Goal: Navigation & Orientation: Find specific page/section

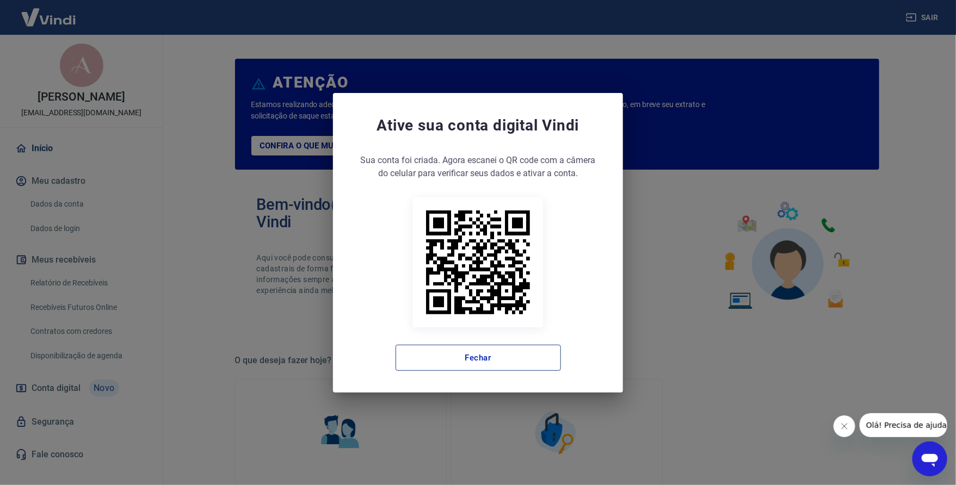
click at [505, 349] on button "Fechar" at bounding box center [478, 358] width 165 height 26
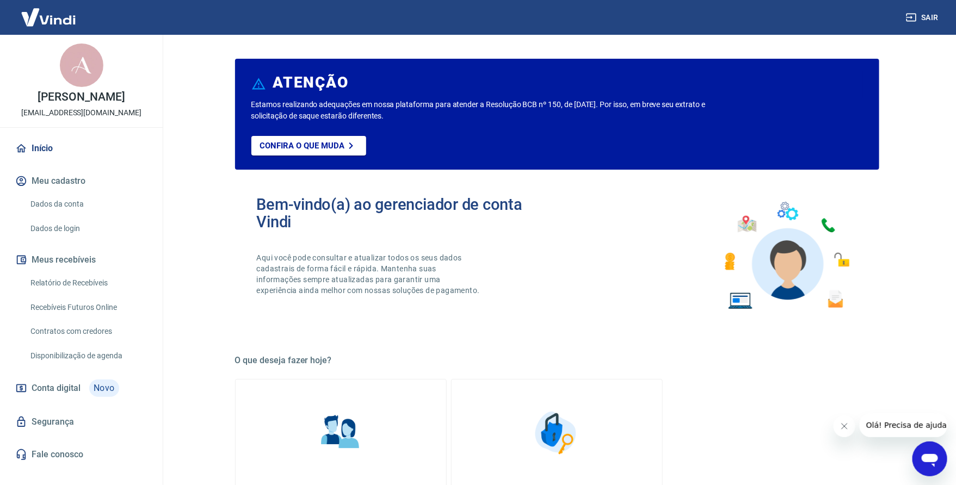
click at [88, 284] on link "Relatório de Recebíveis" at bounding box center [88, 283] width 124 height 22
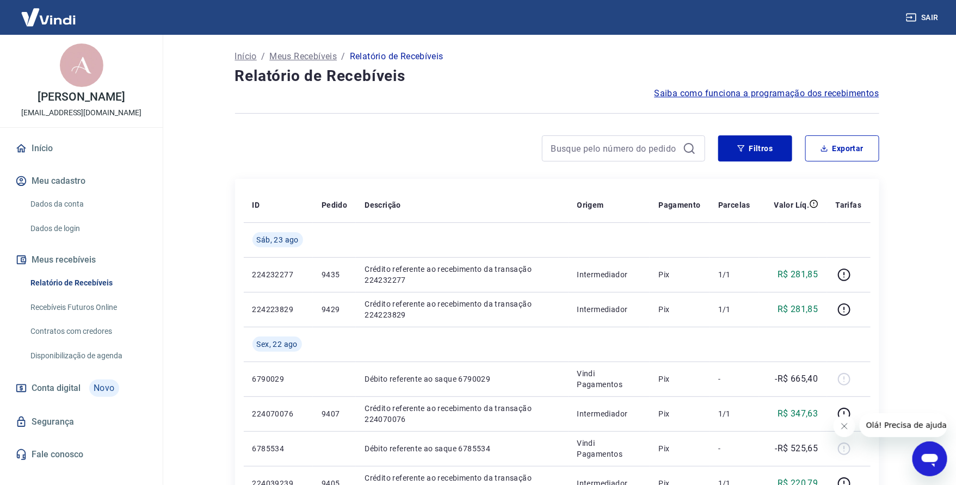
click at [100, 328] on link "Contratos com credores" at bounding box center [88, 332] width 124 height 22
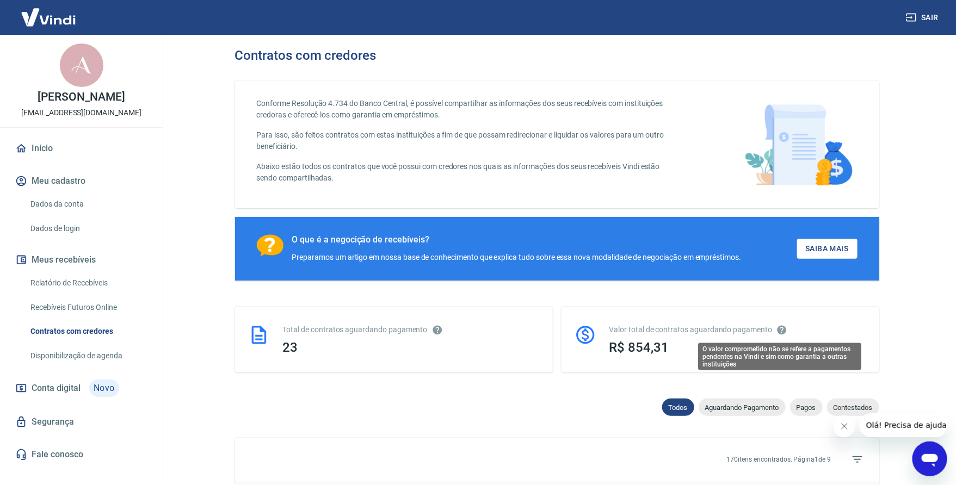
click at [779, 330] on icon "O valor comprometido não se refere a pagamentos pendentes na Vindi e sim como g…" at bounding box center [782, 329] width 9 height 9
click at [783, 329] on icon "O valor comprometido não se refere a pagamentos pendentes na Vindi e sim como g…" at bounding box center [782, 329] width 9 height 9
click at [778, 330] on icon "O valor comprometido não se refere a pagamentos pendentes na Vindi e sim como g…" at bounding box center [782, 329] width 9 height 9
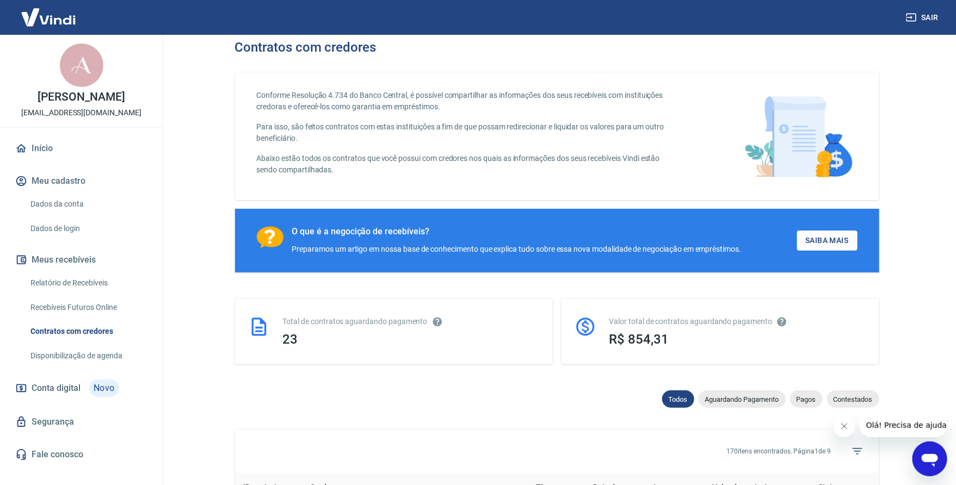
click at [93, 354] on link "Disponibilização de agenda" at bounding box center [88, 356] width 124 height 22
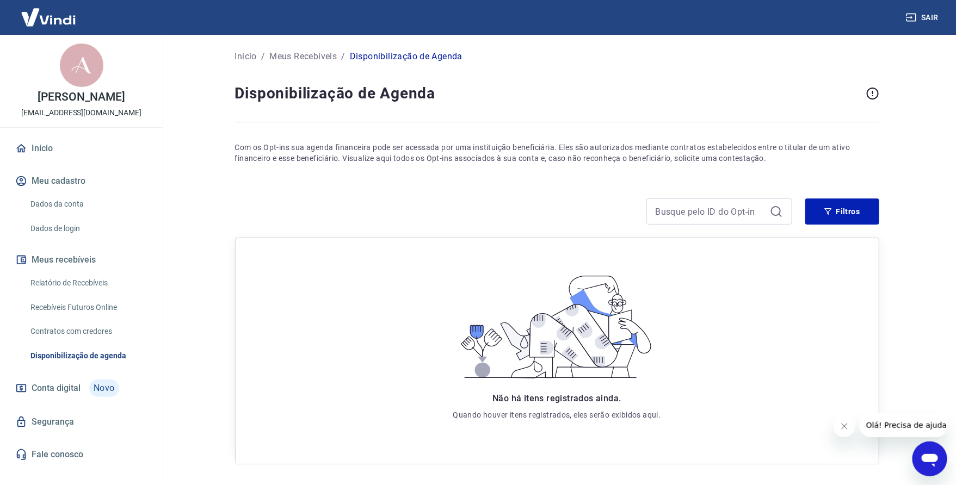
click at [51, 145] on link "Início" at bounding box center [81, 149] width 137 height 24
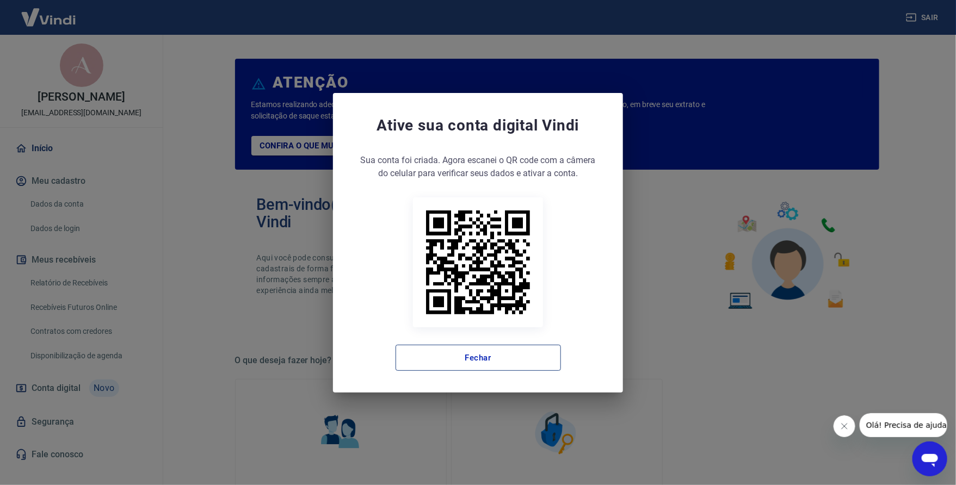
click at [472, 354] on button "Fechar" at bounding box center [478, 358] width 165 height 26
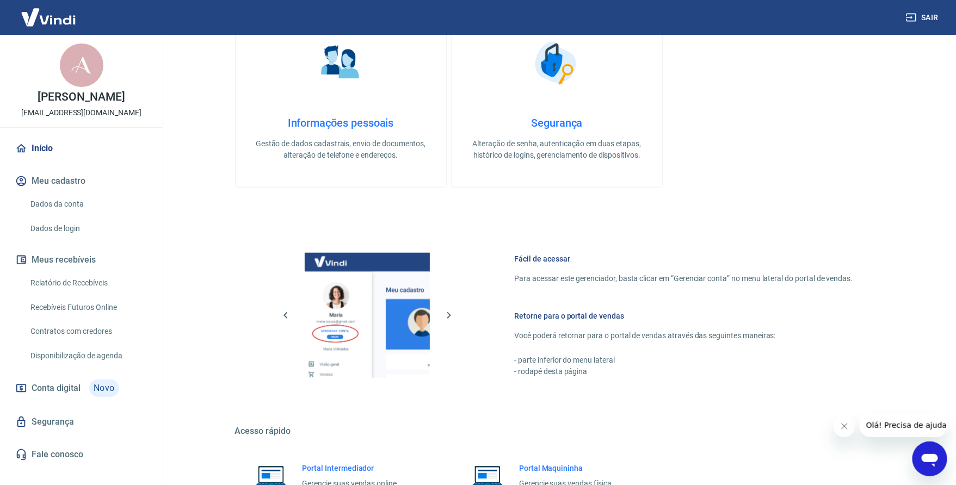
scroll to position [413, 0]
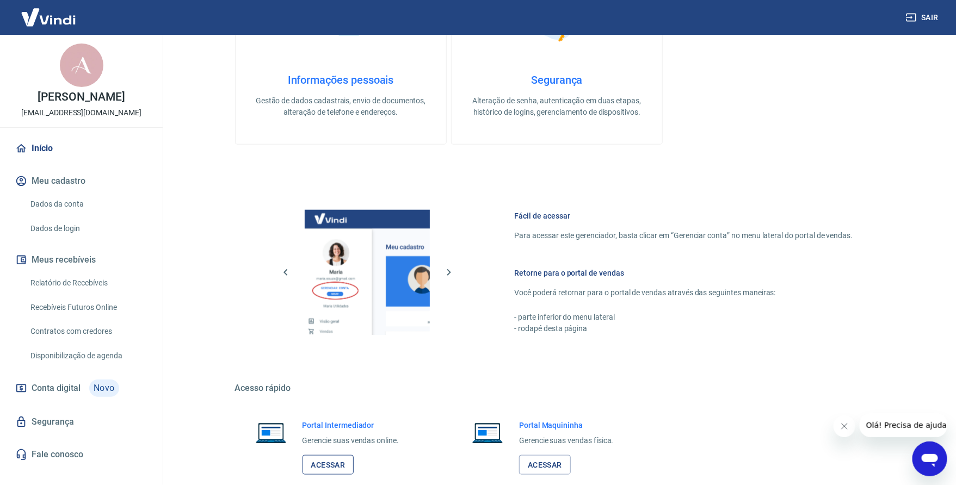
click at [323, 460] on link "Acessar" at bounding box center [329, 466] width 52 height 20
